Goal: Check status: Check status

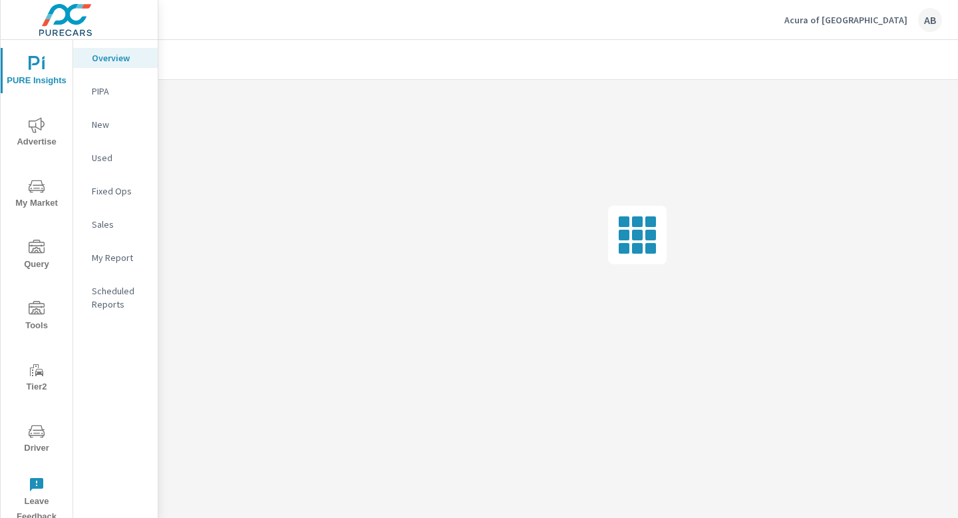
click at [35, 436] on icon "nav menu" at bounding box center [37, 431] width 16 height 16
click at [41, 445] on span "Driver" at bounding box center [37, 439] width 64 height 33
click at [33, 431] on icon "nav menu" at bounding box center [37, 431] width 16 height 16
click at [35, 435] on icon "nav menu" at bounding box center [37, 431] width 16 height 13
click at [37, 442] on span "Driver" at bounding box center [37, 439] width 64 height 33
